Goal: Communication & Community: Answer question/provide support

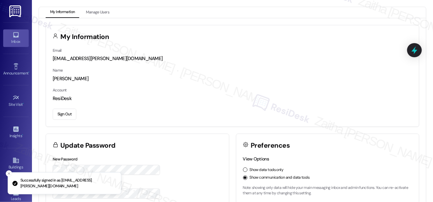
click at [6, 45] on link "Inbox" at bounding box center [16, 37] width 26 height 17
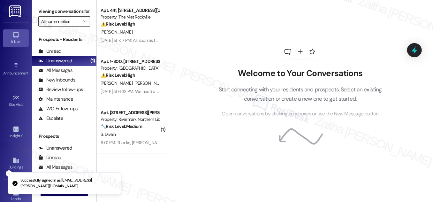
click at [78, 26] on input "All communities" at bounding box center [60, 21] width 39 height 10
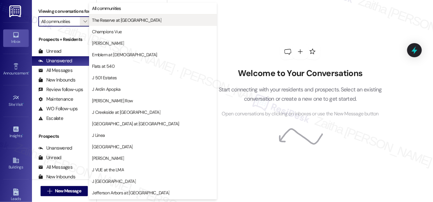
click at [123, 21] on span "The Reserve at [GEOGRAPHIC_DATA]" at bounding box center [126, 20] width 69 height 6
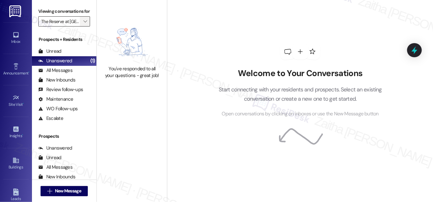
click at [84, 24] on icon "" at bounding box center [85, 21] width 4 height 5
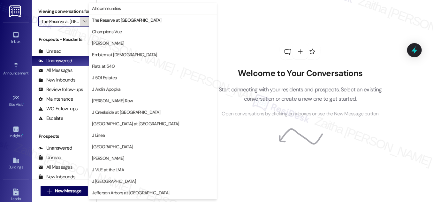
scroll to position [0, 11]
click at [114, 34] on span "Champions Vue" at bounding box center [107, 31] width 30 height 6
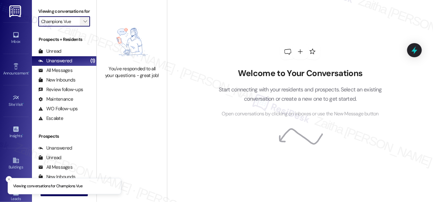
click at [83, 24] on icon "" at bounding box center [85, 21] width 4 height 5
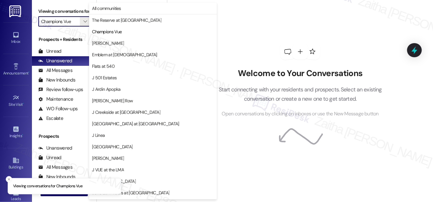
click at [114, 45] on span "[PERSON_NAME]" at bounding box center [153, 43] width 122 height 6
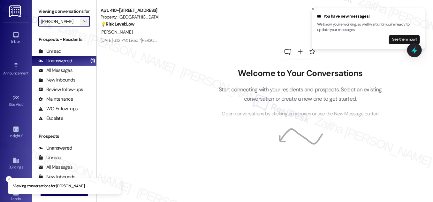
click at [85, 24] on icon "" at bounding box center [85, 21] width 4 height 5
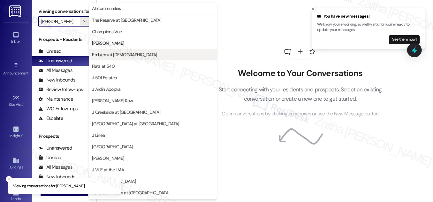
click at [121, 58] on button "Emblem at [DEMOGRAPHIC_DATA]" at bounding box center [153, 54] width 128 height 11
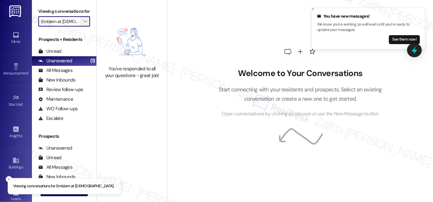
click at [84, 24] on icon "" at bounding box center [85, 21] width 4 height 5
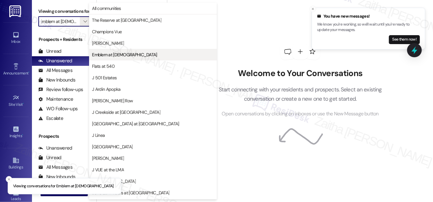
click at [110, 56] on span "Emblem at [DEMOGRAPHIC_DATA]" at bounding box center [124, 54] width 65 height 6
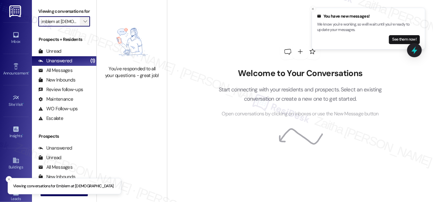
scroll to position [0, 0]
click at [83, 24] on icon "" at bounding box center [85, 21] width 4 height 5
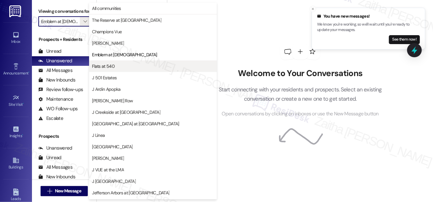
click at [128, 64] on span "Flats at 540" at bounding box center [153, 66] width 122 height 6
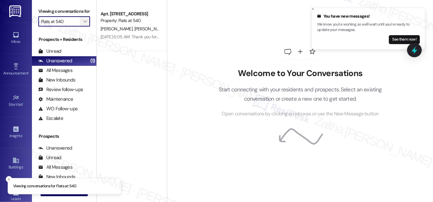
click at [86, 26] on span "" at bounding box center [85, 21] width 6 height 10
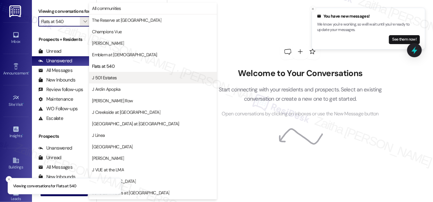
click at [118, 74] on button "J 501 Estates" at bounding box center [153, 77] width 128 height 11
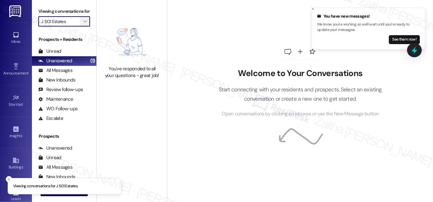
click at [84, 24] on icon "" at bounding box center [85, 21] width 4 height 5
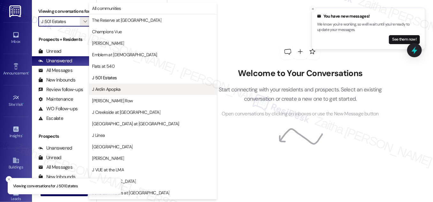
click at [121, 87] on span "J Ardin Apopka" at bounding box center [153, 89] width 122 height 6
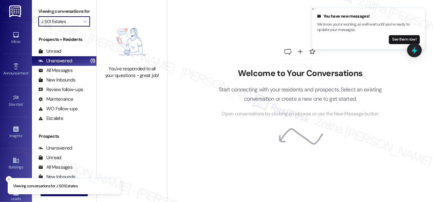
type input "J Ardin Apopka"
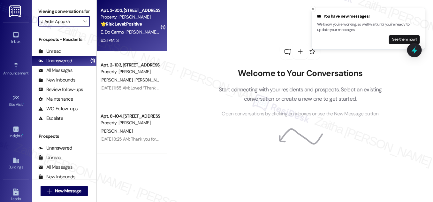
click at [140, 42] on div "6:31 PM: S 6:31 PM: S" at bounding box center [130, 40] width 60 height 8
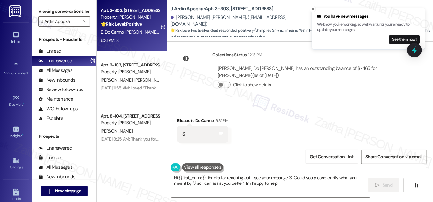
scroll to position [254, 0]
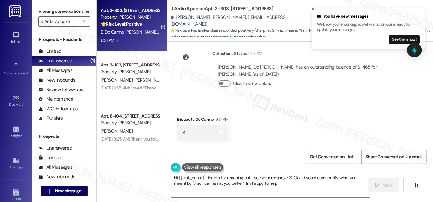
click at [184, 118] on div "Elisabete Do Carmo 6:31 PM" at bounding box center [202, 120] width 51 height 9
copy div "Elisabete"
click at [196, 178] on textarea "Hi {{first_name}}, thanks for reaching out! I see your message 'S'. Could you p…" at bounding box center [270, 185] width 199 height 24
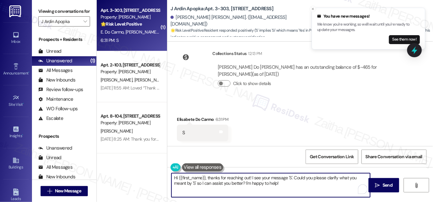
click at [196, 178] on textarea "Hi {{first_name}}, thanks for reaching out! I see your message 'S'. Could you p…" at bounding box center [270, 185] width 199 height 24
paste textarea "Elisabete"
type textarea "Hi [PERSON_NAME], thanks for reaching out! I see your message 'S'. Could you pl…"
click at [379, 186] on span " Send" at bounding box center [384, 185] width 20 height 7
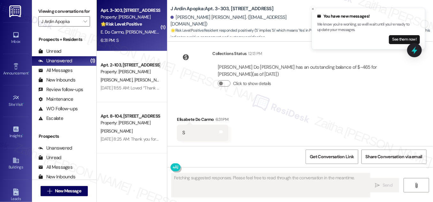
scroll to position [253, 0]
click at [83, 24] on icon "" at bounding box center [85, 21] width 4 height 5
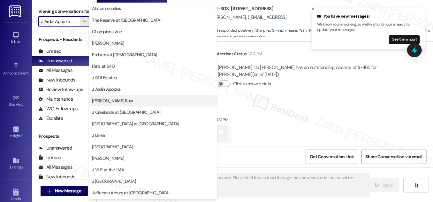
click at [110, 102] on span "[PERSON_NAME] Row" at bounding box center [112, 100] width 41 height 6
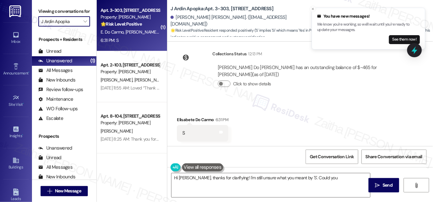
type textarea "Hi [PERSON_NAME], thanks for clarifying! I'm still unsure what you meant by 'S'…"
type input "[PERSON_NAME] Row"
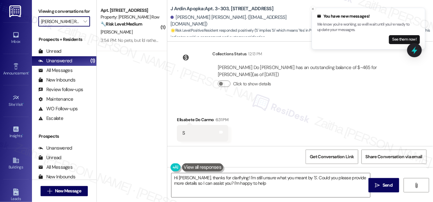
type textarea "Hi [PERSON_NAME], thanks for clarifying! I'm still unsure what you meant by 'S'…"
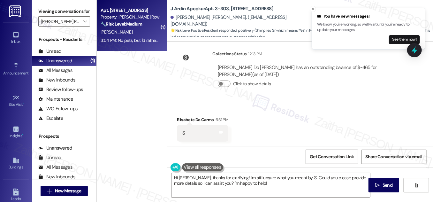
click at [153, 28] on div "Apt. [STREET_ADDRESS] Property: [PERSON_NAME] Row 🔧 Risk Level: Medium The resi…" at bounding box center [132, 25] width 70 height 51
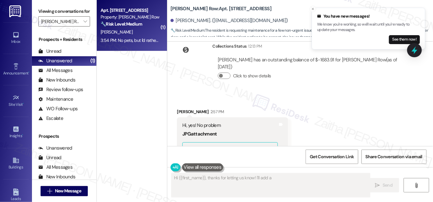
scroll to position [584, 0]
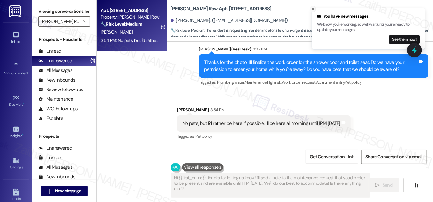
click at [311, 8] on icon "Close toast" at bounding box center [313, 9] width 4 height 4
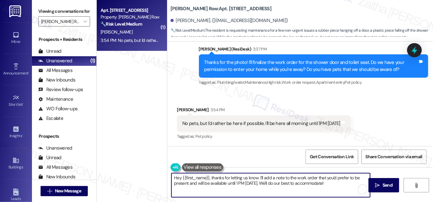
drag, startPoint x: 265, startPoint y: 183, endPoint x: 339, endPoint y: 183, distance: 74.4
click at [339, 183] on textarea "Hey {{first_name}}, thanks for letting us know. I'll add a note to the work ord…" at bounding box center [270, 185] width 199 height 24
paste textarea "Is there anything else I can assist you with?"
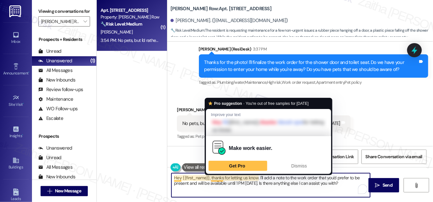
click at [215, 177] on textarea "Hey {{first_name}}, thanks for letting us know. I'll add a note to the work ord…" at bounding box center [270, 185] width 199 height 24
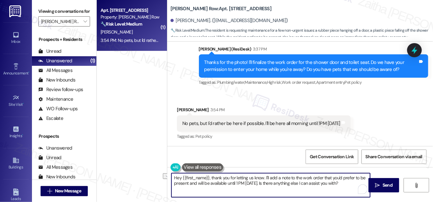
drag, startPoint x: 213, startPoint y: 177, endPoint x: 173, endPoint y: 177, distance: 39.6
click at [173, 177] on textarea "Hey {{first_name}}, thank you for letting us know. I'll add a note to the work …" at bounding box center [270, 185] width 199 height 24
click at [189, 108] on div "[PERSON_NAME] 3:54 PM" at bounding box center [264, 110] width 174 height 9
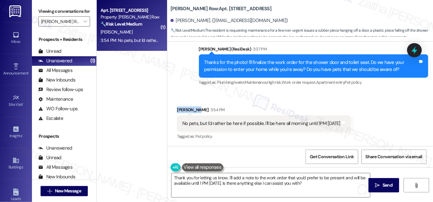
click at [189, 108] on div "[PERSON_NAME] 3:54 PM" at bounding box center [264, 110] width 174 height 9
copy div "[PERSON_NAME]"
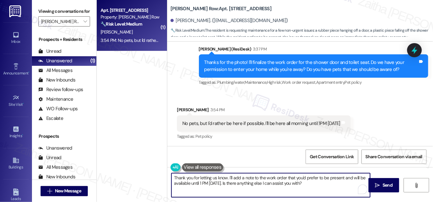
click at [225, 176] on textarea "Thank you for letting us know. I'll add a note to the work order that you'd pre…" at bounding box center [270, 185] width 199 height 24
paste textarea "[PERSON_NAME]"
type textarea "Thank you for letting us know, [PERSON_NAME]. I'll add a note to the work order…"
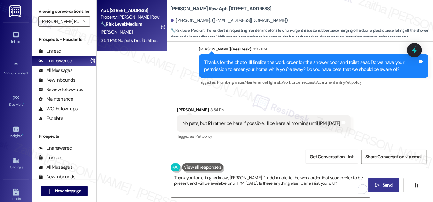
drag, startPoint x: 386, startPoint y: 186, endPoint x: 385, endPoint y: 182, distance: 4.1
click at [386, 186] on span "Send" at bounding box center [387, 185] width 10 height 7
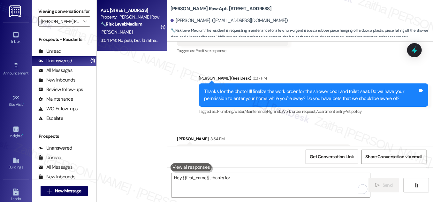
scroll to position [583, 0]
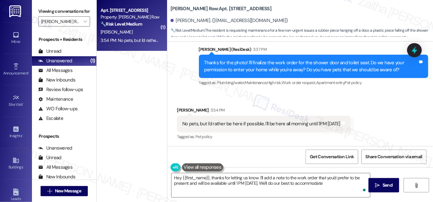
type textarea "Hey {{first_name}}, thanks for letting us know. I'll add a note to the work ord…"
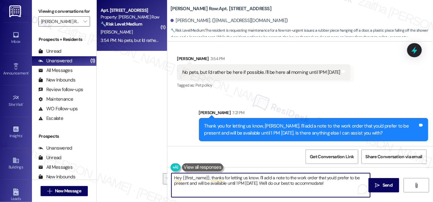
drag, startPoint x: 331, startPoint y: 183, endPoint x: 170, endPoint y: 178, distance: 161.5
click at [169, 178] on div "Hey {{first_name}}, thanks for letting us know. I'll add a note to the work ord…" at bounding box center [267, 185] width 199 height 25
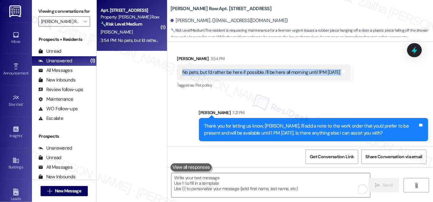
drag, startPoint x: 179, startPoint y: 73, endPoint x: 352, endPoint y: 75, distance: 173.3
click at [350, 75] on div "No pets, but I'd rather be here if possible. I'll be here all morning until 1PM…" at bounding box center [264, 72] width 174 height 16
copy div "No pets, but I'd rather be here if possible. I'll be here all morning until 1PM…"
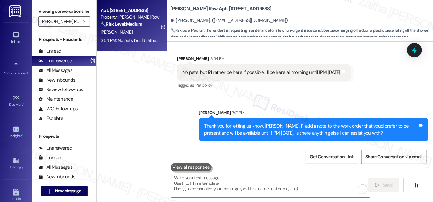
click at [299, 96] on div "Sent via SMS [PERSON_NAME] 7:21 PM Thank you for letting us know, [PERSON_NAME]…" at bounding box center [300, 120] width 266 height 51
click at [417, 49] on icon at bounding box center [414, 50] width 11 height 11
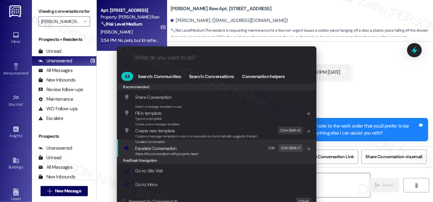
click at [150, 148] on span "Escalate Conversation" at bounding box center [155, 148] width 41 height 6
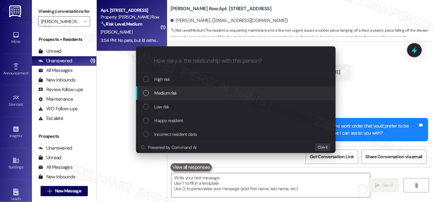
click at [165, 91] on span "Medium risk" at bounding box center [165, 92] width 22 height 7
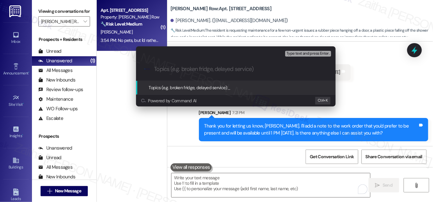
click at [371, 68] on div "Escalate Conversation Medium risk Topics (e.g. broken fridge, delayed service) …" at bounding box center [216, 101] width 433 height 202
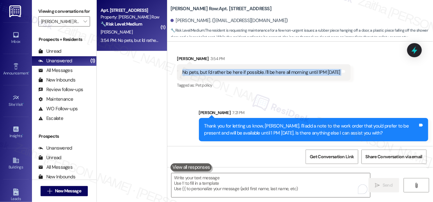
drag, startPoint x: 179, startPoint y: 72, endPoint x: 351, endPoint y: 75, distance: 172.4
click at [350, 75] on div "No pets, but I'd rather be here if possible. I'll be here all morning until 1PM…" at bounding box center [264, 72] width 174 height 16
copy div "No pets, but I'd rather be here if possible. I'll be here all morning until 1PM…"
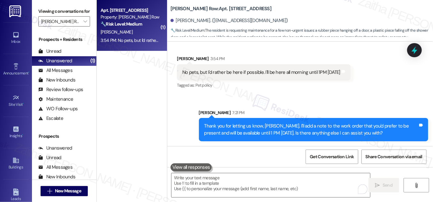
click at [289, 94] on div "Received via SMS [PERSON_NAME] 3:54 PM No pets, but I'd rather be here if possi…" at bounding box center [263, 72] width 183 height 44
click at [414, 54] on icon at bounding box center [414, 50] width 8 height 10
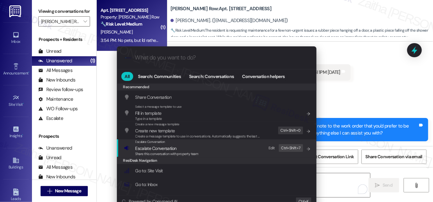
click at [168, 149] on span "Escalate Conversation" at bounding box center [155, 148] width 41 height 6
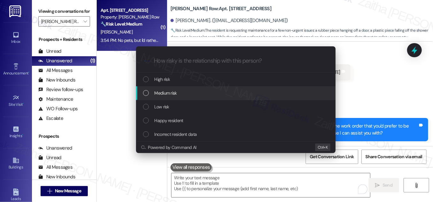
click at [179, 97] on div "Medium risk" at bounding box center [235, 93] width 199 height 14
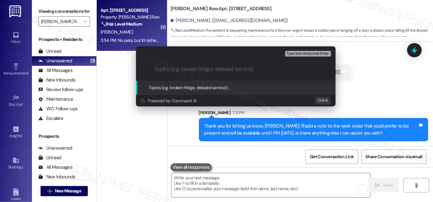
paste input "Availability Until 1PM [DATE]"
paste input "1294-1"
paste input "1293-1"
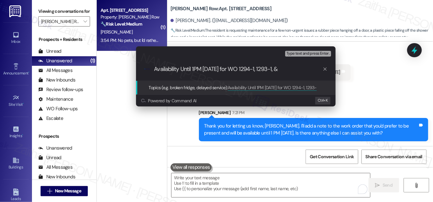
paste input "1291-1"
type input "Availability Until 1PM [DATE] for WO 1294-1, 1293-1, & 1291-1"
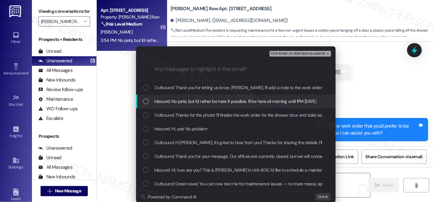
click at [147, 102] on div "Inbound: No pets, but I'd rather be here if possible. I'll be here all morning …" at bounding box center [236, 101] width 187 height 7
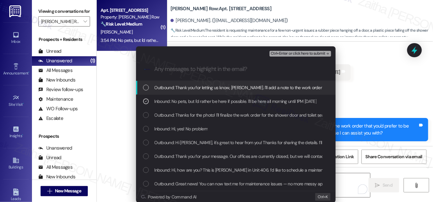
click at [298, 56] on button "Ctrl+Enter or click here to submit" at bounding box center [300, 54] width 62 height 6
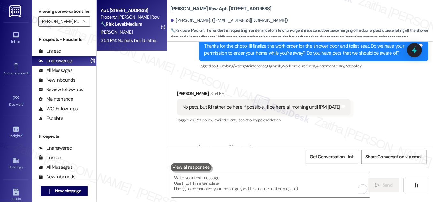
scroll to position [583, 0]
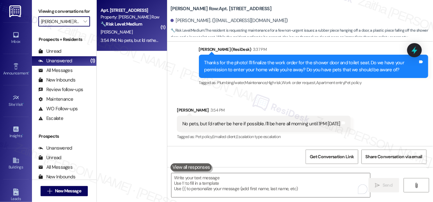
click at [69, 26] on input "[PERSON_NAME] Row" at bounding box center [60, 21] width 39 height 10
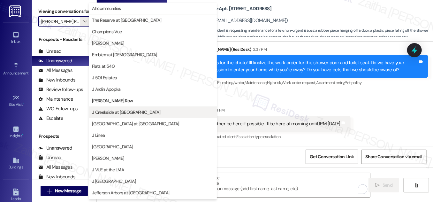
click at [125, 111] on span "J Creekside at [GEOGRAPHIC_DATA]" at bounding box center [126, 112] width 68 height 6
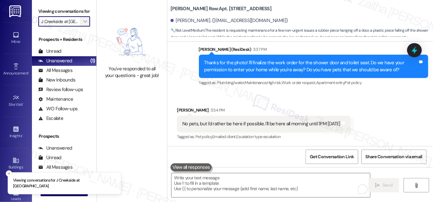
click at [84, 24] on icon "" at bounding box center [85, 21] width 4 height 5
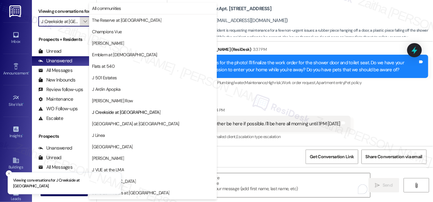
scroll to position [104, 0]
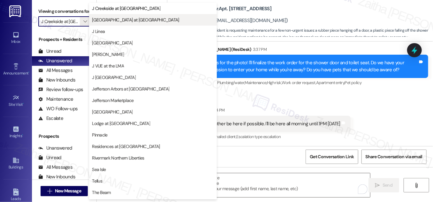
click at [138, 22] on span "[GEOGRAPHIC_DATA] at [GEOGRAPHIC_DATA]" at bounding box center [135, 20] width 87 height 6
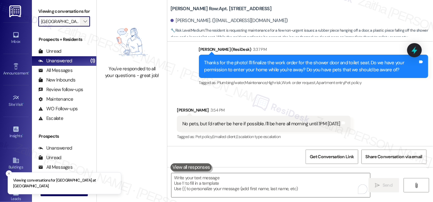
click at [83, 24] on icon "" at bounding box center [85, 21] width 4 height 5
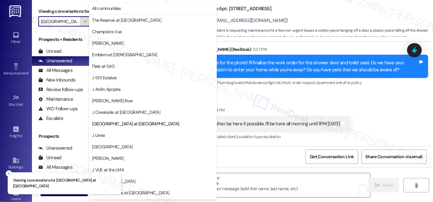
scroll to position [104, 0]
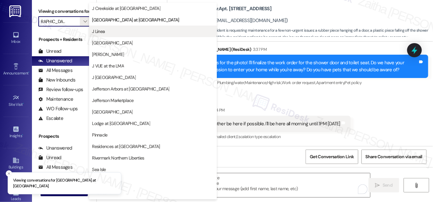
click at [110, 35] on button "J Linea" at bounding box center [153, 31] width 128 height 11
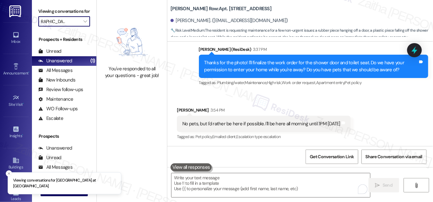
type input "J Linea"
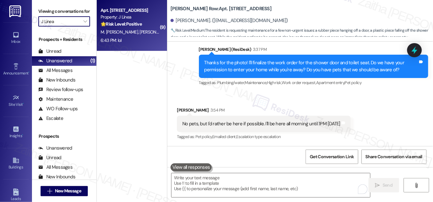
click at [145, 37] on div "6:43 PM: lol 6:43 PM: lol" at bounding box center [130, 40] width 60 height 8
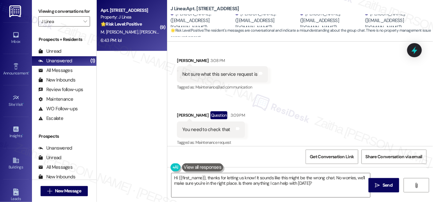
scroll to position [87, 0]
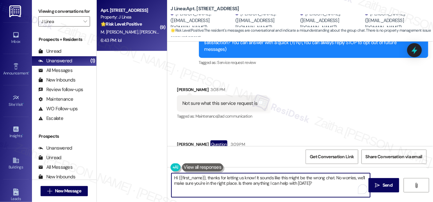
drag, startPoint x: 254, startPoint y: 177, endPoint x: 205, endPoint y: 178, distance: 49.2
click at [205, 178] on textarea "Hi {{first_name}}, thanks for letting us know! It sounds like this might be the…" at bounding box center [270, 185] width 199 height 24
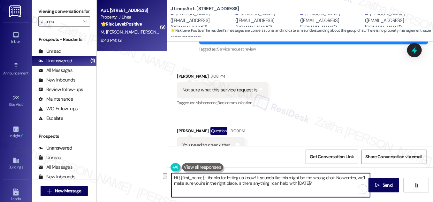
scroll to position [145, 0]
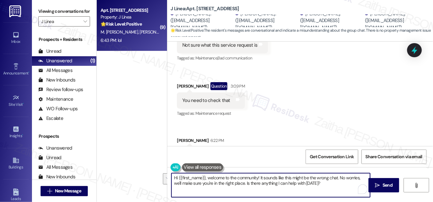
drag, startPoint x: 258, startPoint y: 177, endPoint x: 326, endPoint y: 186, distance: 67.9
click at [326, 186] on textarea "Hi {{first_name}}, welcome to the community! It sounds like this might be the w…" at bounding box center [270, 185] width 199 height 24
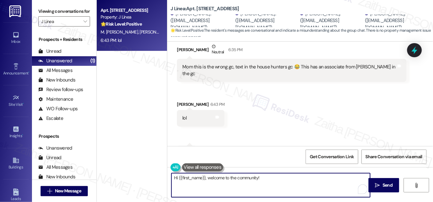
scroll to position [450, 0]
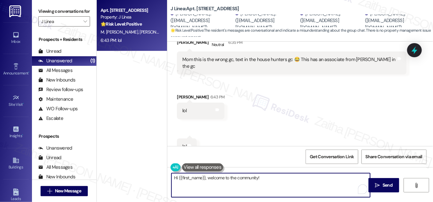
paste textarea "I'm part of the offsite Resident Support Team for {{property}}. I'm here to hel…"
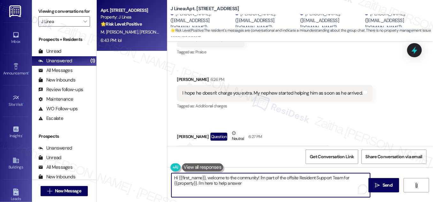
scroll to position [276, 0]
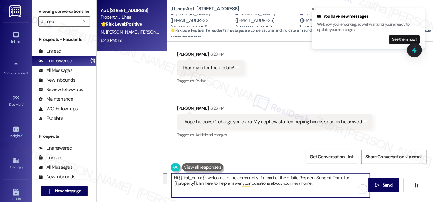
drag, startPoint x: 171, startPoint y: 177, endPoint x: 323, endPoint y: 195, distance: 152.7
click at [323, 195] on textarea "Hi {{first_name}}, welcome to the community! I'm part of the offsite Resident S…" at bounding box center [270, 185] width 199 height 24
click at [232, 182] on textarea "Hi {{first_name}}, welcome to the community! I'm part of the offsite Resident S…" at bounding box center [270, 185] width 199 height 24
drag, startPoint x: 259, startPoint y: 177, endPoint x: 311, endPoint y: 187, distance: 52.6
click at [311, 187] on textarea "Hi {{first_name}}, welcome to the community! I'm part of the offsite Resident S…" at bounding box center [270, 185] width 199 height 24
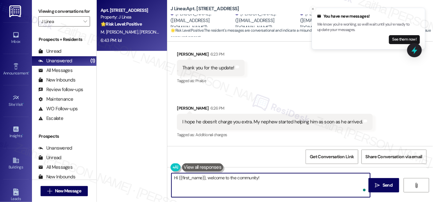
paste textarea "I’m part of the offsite Resident Support Team for {{property}}, and I’m excited…"
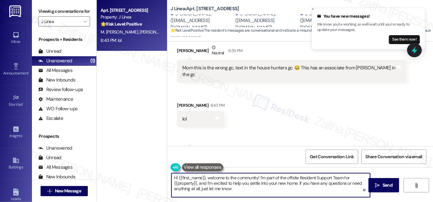
scroll to position [450, 0]
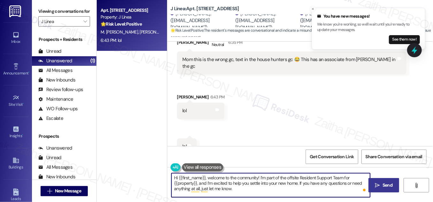
type textarea "Hi {{first_name}}, welcome to the community! I’m part of the offsite Resident S…"
click at [378, 180] on button " Send" at bounding box center [383, 185] width 31 height 14
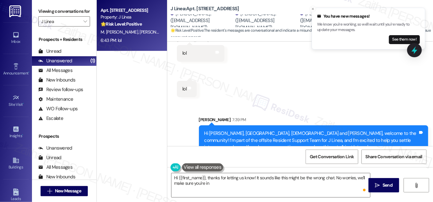
scroll to position [508, 0]
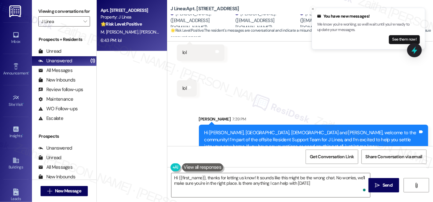
type textarea "Hi {{first_name}}, thanks for letting us know! It sounds like this might be the…"
click at [70, 26] on input "J Linea" at bounding box center [60, 21] width 39 height 10
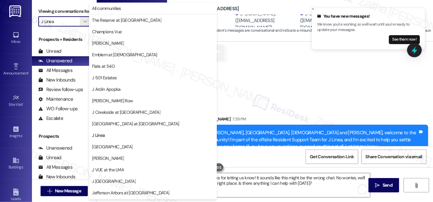
scroll to position [104, 0]
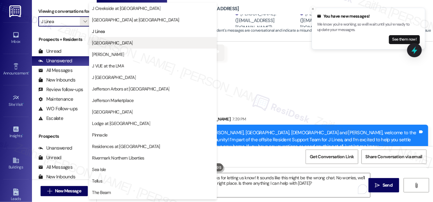
click at [126, 44] on span "[GEOGRAPHIC_DATA]" at bounding box center [153, 43] width 122 height 6
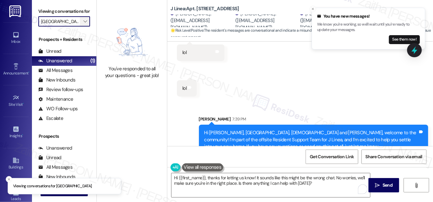
click at [80, 26] on button "" at bounding box center [85, 21] width 10 height 10
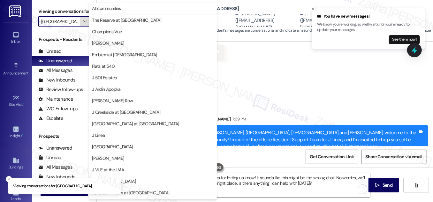
scroll to position [104, 0]
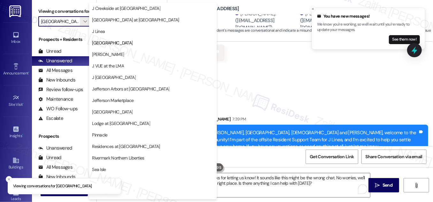
click at [113, 57] on button "[PERSON_NAME]" at bounding box center [153, 54] width 128 height 11
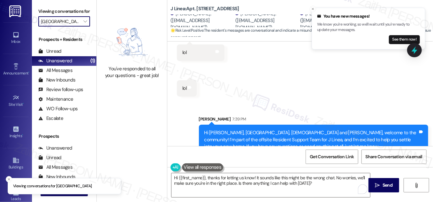
type input "[PERSON_NAME]"
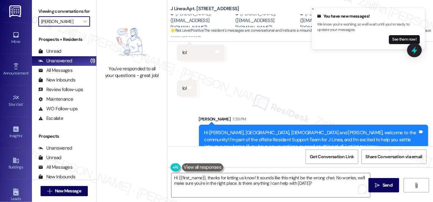
scroll to position [131, 0]
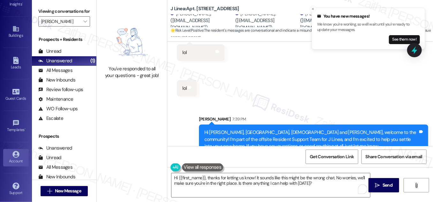
click at [15, 159] on div "Account" at bounding box center [16, 161] width 32 height 6
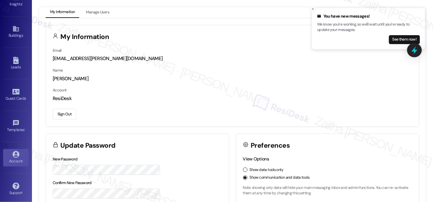
click at [62, 115] on button "Sign Out" at bounding box center [65, 114] width 24 height 11
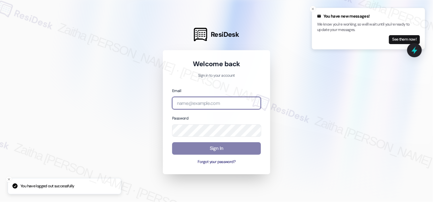
click at [206, 104] on input "email" at bounding box center [216, 103] width 89 height 12
type input "[EMAIL_ADDRESS][PERSON_NAME][DOMAIN_NAME]"
